Goal: Entertainment & Leisure: Consume media (video, audio)

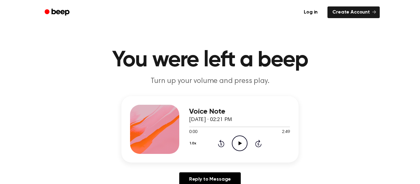
click at [238, 145] on icon "Play Audio" at bounding box center [240, 143] width 16 height 16
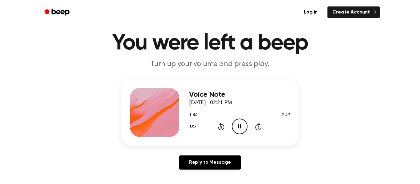
scroll to position [14, 0]
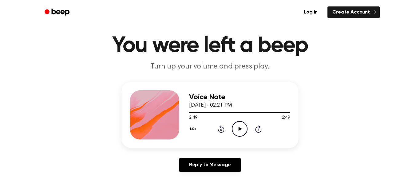
click at [258, 96] on div "Voice Note [DATE] · 02:21 PM" at bounding box center [239, 101] width 101 height 17
click at [275, 104] on div "Voice Note [DATE] · 02:21 PM" at bounding box center [239, 101] width 101 height 17
click at [311, 112] on div "Voice Note [DATE] · 02:21 PM 2:49 2:49 Your browser does not support the [objec…" at bounding box center [209, 129] width 405 height 95
click at [240, 131] on icon "Play Audio" at bounding box center [240, 129] width 16 height 16
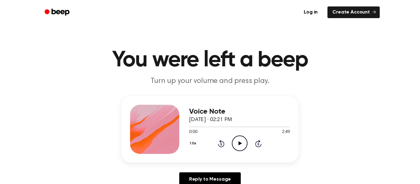
click at [235, 145] on icon "Play Audio" at bounding box center [240, 143] width 16 height 16
click at [233, 144] on icon "Pause Audio" at bounding box center [240, 143] width 16 height 16
click at [238, 147] on icon "Play Audio" at bounding box center [240, 143] width 16 height 16
click at [236, 143] on icon "Play Audio" at bounding box center [240, 143] width 16 height 16
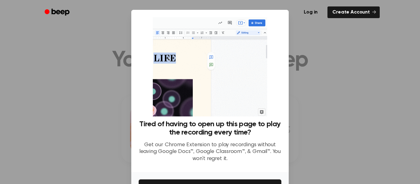
click at [297, 122] on div at bounding box center [210, 92] width 420 height 184
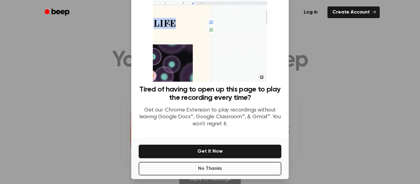
scroll to position [36, 0]
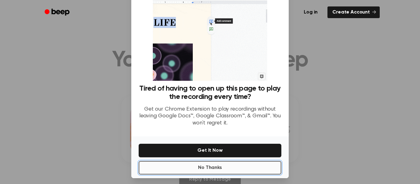
click at [218, 174] on button "No Thanks" at bounding box center [210, 168] width 143 height 14
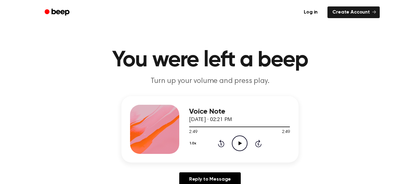
click at [238, 144] on icon "Play Audio" at bounding box center [240, 143] width 16 height 16
